Goal: Task Accomplishment & Management: Complete application form

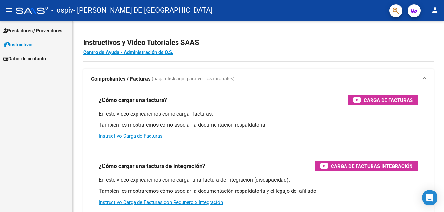
click at [55, 30] on span "Prestadores / Proveedores" at bounding box center [32, 30] width 59 height 7
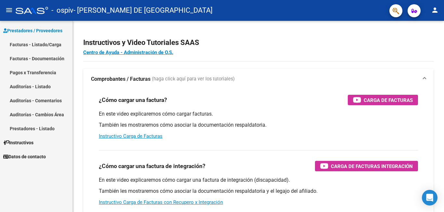
click at [54, 47] on link "Facturas - Listado/Carga" at bounding box center [36, 44] width 73 height 14
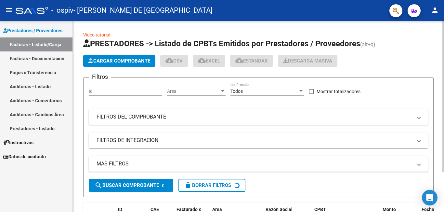
click at [119, 64] on button "Cargar Comprobante" at bounding box center [119, 61] width 72 height 12
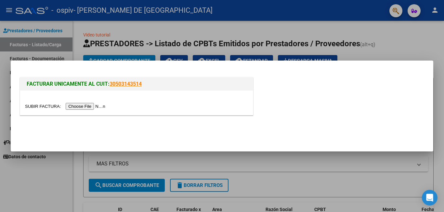
click at [88, 103] on input "file" at bounding box center [66, 106] width 82 height 7
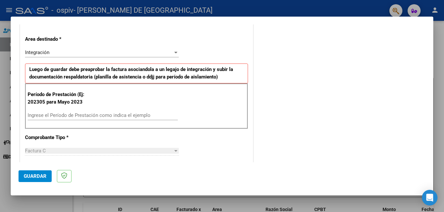
scroll to position [163, 0]
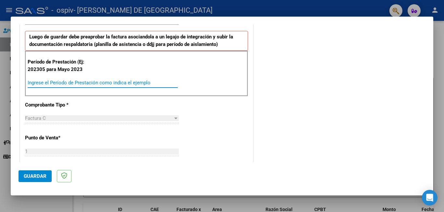
click at [110, 82] on input "Ingrese el Período de Prestación como indica el ejemplo" at bounding box center [103, 83] width 150 height 6
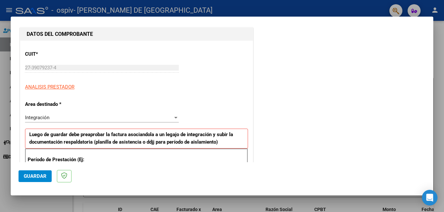
scroll to position [0, 0]
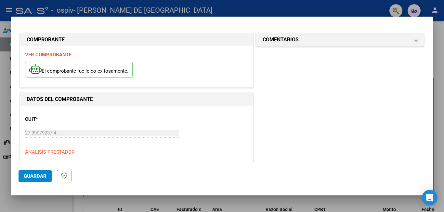
type input "202508"
click at [34, 172] on button "Guardar" at bounding box center [35, 176] width 33 height 12
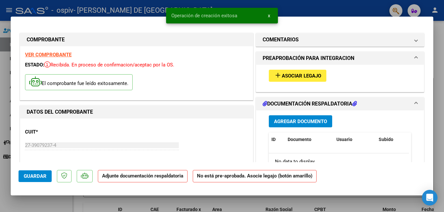
click at [304, 77] on span "Asociar Legajo" at bounding box center [301, 76] width 39 height 6
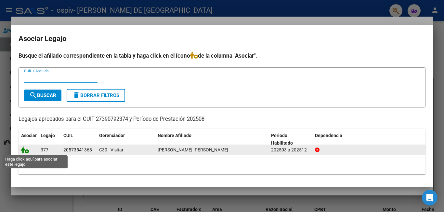
click at [24, 152] on icon at bounding box center [25, 149] width 8 height 7
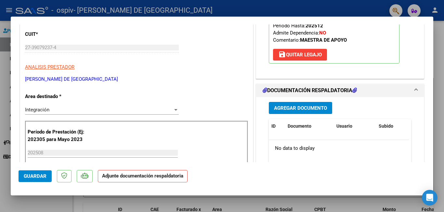
scroll to position [130, 0]
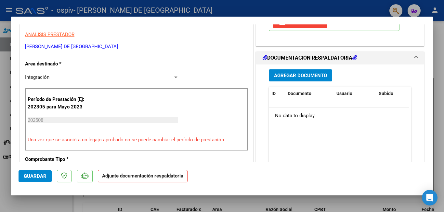
click at [285, 76] on span "Agregar Documento" at bounding box center [300, 76] width 53 height 6
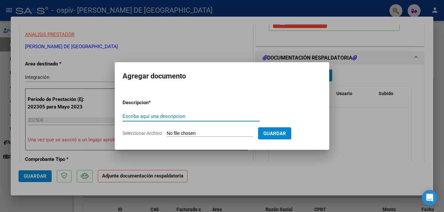
click at [172, 113] on input "Escriba aquí una descripcion" at bounding box center [191, 116] width 137 height 6
click at [178, 132] on input "Seleccionar Archivo" at bounding box center [210, 133] width 86 height 6
type input "C:\fakepath\PRESUPUSTO PRESTACIÓN.pdf"
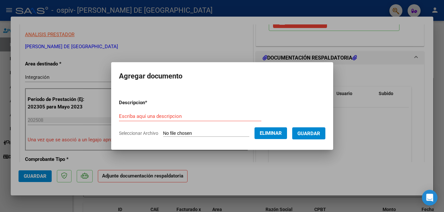
click at [166, 111] on form "Descripcion * Escriba aquí una descripcion Seleccionar Archivo Eliminar Guardar" at bounding box center [222, 117] width 207 height 47
click at [168, 115] on input "Escriba aquí una descripcion" at bounding box center [190, 116] width 142 height 6
type input "p"
type input "Presupuesto de prestación"
click at [310, 137] on button "Guardar" at bounding box center [308, 133] width 33 height 12
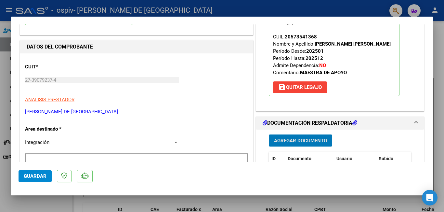
scroll to position [163, 0]
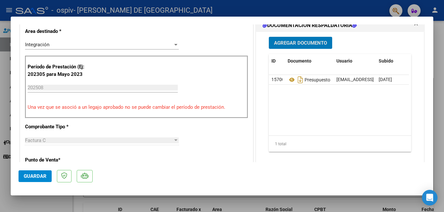
click at [300, 46] on span "Agregar Documento" at bounding box center [300, 43] width 53 height 6
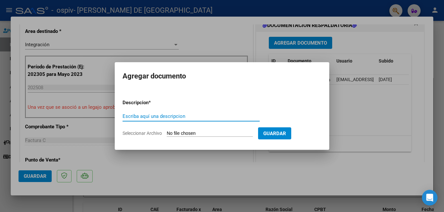
click at [217, 133] on input "Seleccionar Archivo" at bounding box center [210, 133] width 86 height 6
type input "C:\fakepath\planilla de asistencia [PERSON_NAME].pdf"
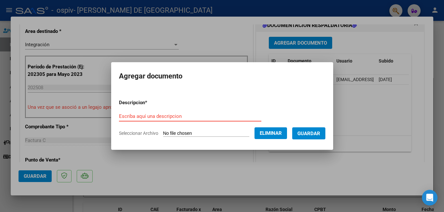
click at [182, 113] on input "Escriba aquí una descripcion" at bounding box center [190, 116] width 142 height 6
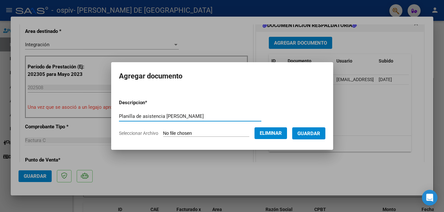
type input "Planilla de asistencia [PERSON_NAME]"
click at [310, 135] on span "Guardar" at bounding box center [309, 133] width 23 height 6
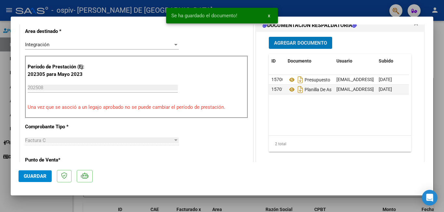
click at [36, 177] on span "Guardar" at bounding box center [35, 176] width 23 height 6
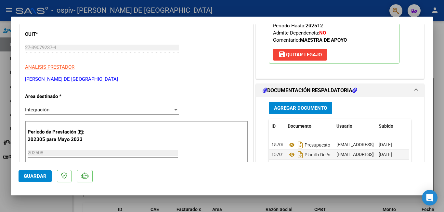
scroll to position [130, 0]
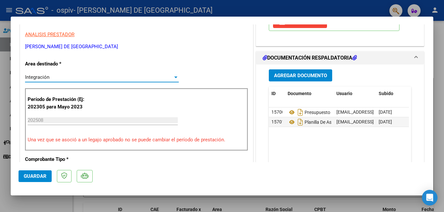
click at [119, 79] on div "Integración" at bounding box center [99, 77] width 148 height 6
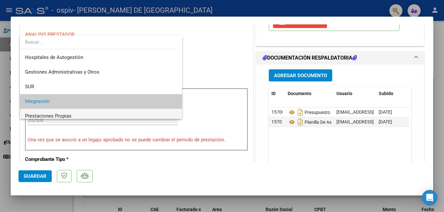
scroll to position [24, 0]
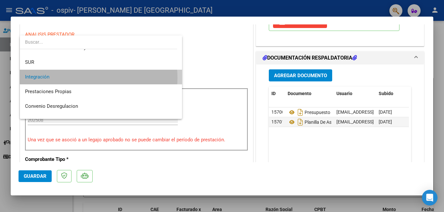
click at [63, 78] on span "Integración" at bounding box center [101, 77] width 152 height 15
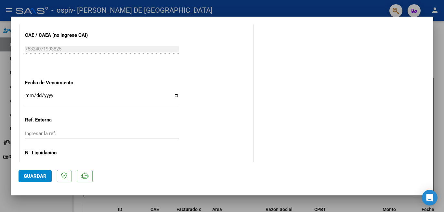
scroll to position [445, 0]
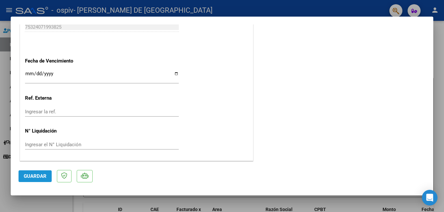
click at [27, 175] on span "Guardar" at bounding box center [35, 176] width 23 height 6
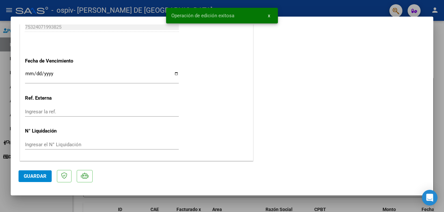
click at [328, 11] on div at bounding box center [222, 106] width 444 height 212
type input "$ 0,00"
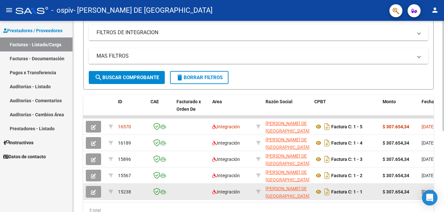
scroll to position [140, 0]
